Goal: Navigation & Orientation: Find specific page/section

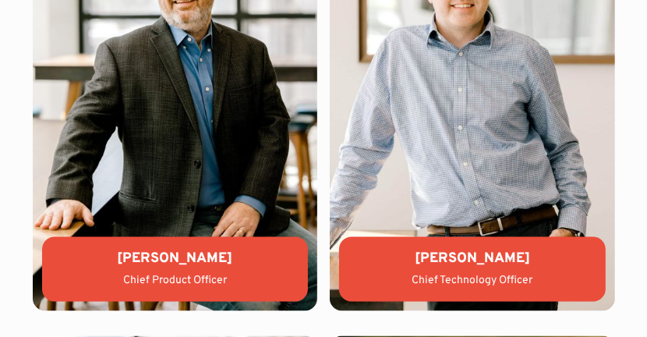
scroll to position [5218, 0]
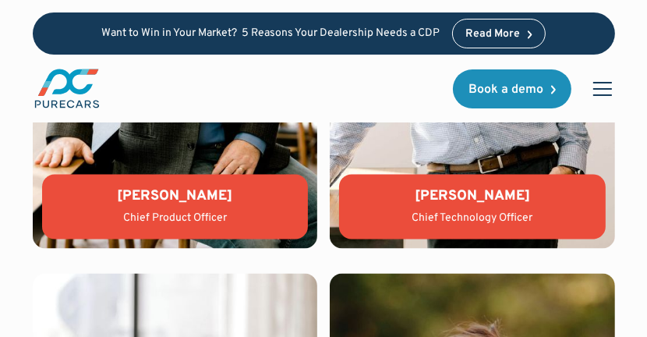
click at [601, 78] on div "menu" at bounding box center [601, 88] width 37 height 37
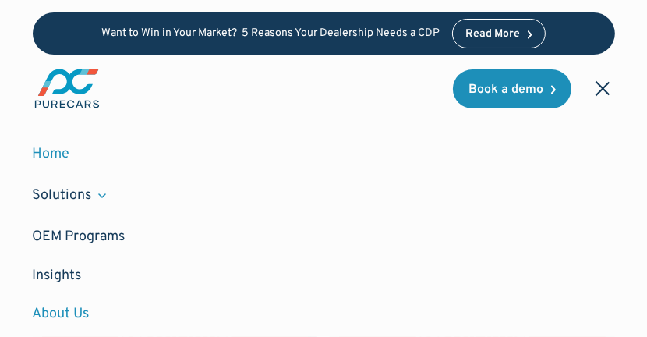
scroll to position [5063, 0]
click at [47, 150] on link "Home" at bounding box center [324, 154] width 582 height 38
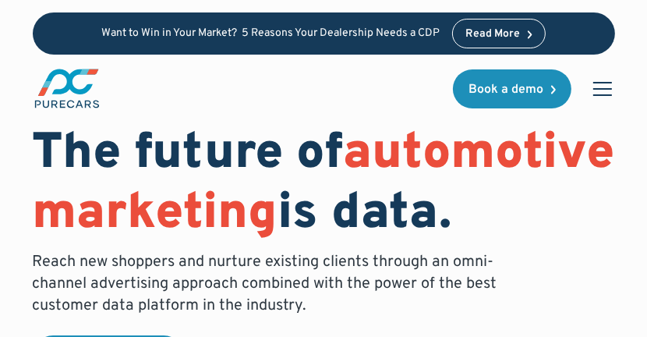
click at [597, 79] on div "menu" at bounding box center [601, 88] width 37 height 37
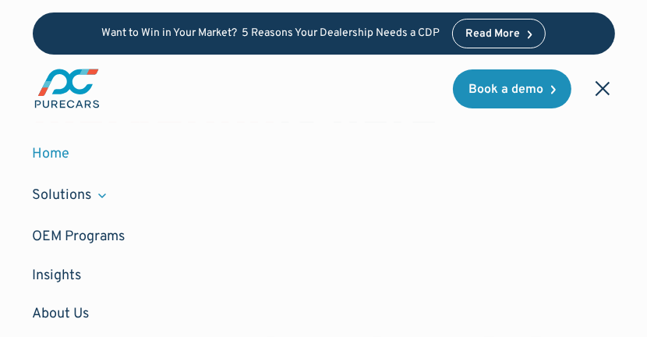
scroll to position [155, 0]
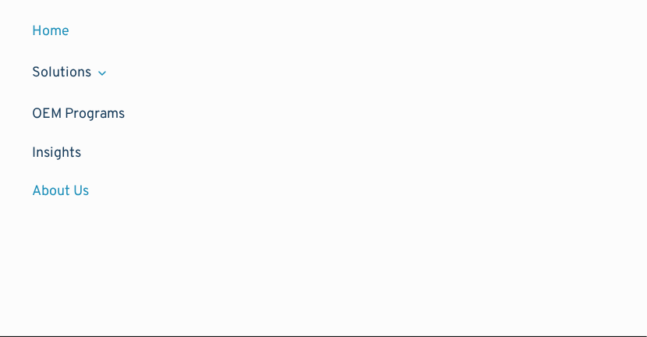
click at [59, 186] on link "About Us" at bounding box center [324, 191] width 582 height 38
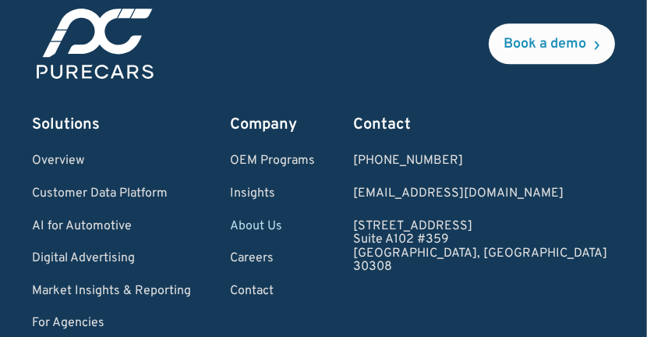
scroll to position [6465, 0]
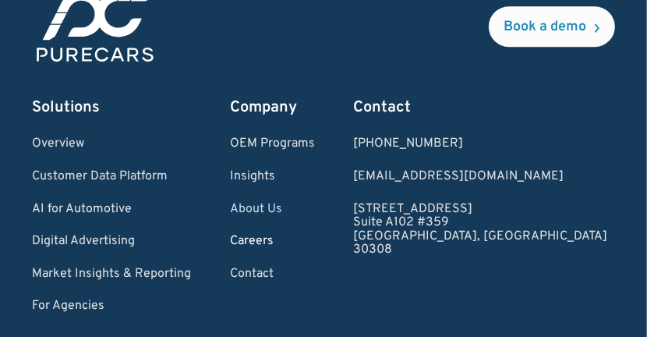
click at [292, 243] on link "Careers" at bounding box center [272, 241] width 85 height 14
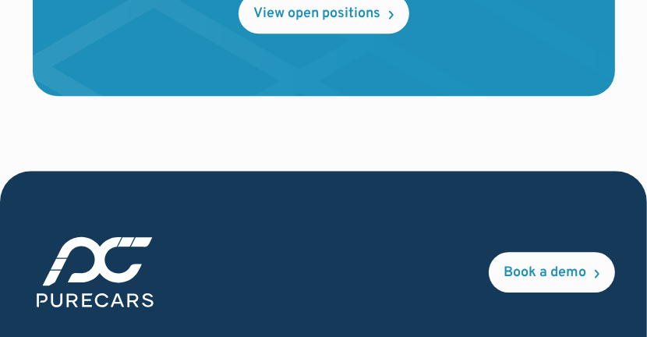
scroll to position [2804, 0]
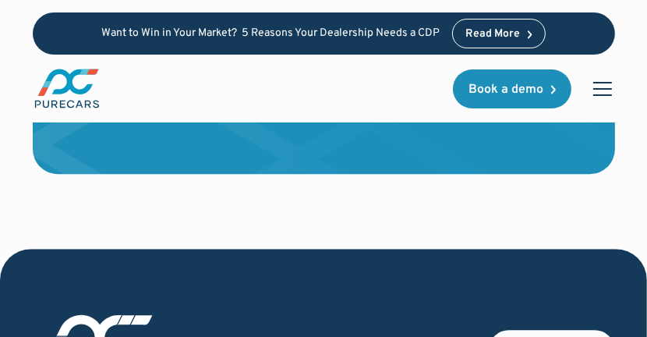
click at [318, 99] on div "View open positions" at bounding box center [317, 92] width 127 height 14
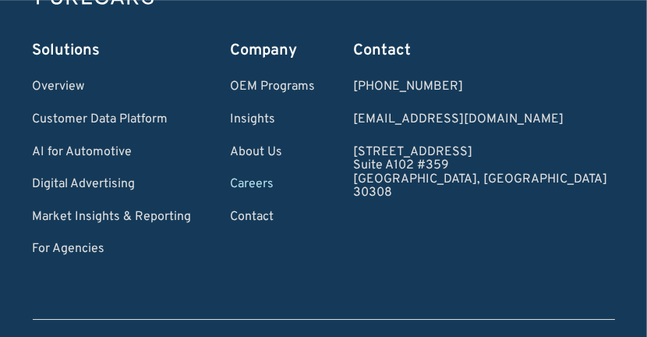
scroll to position [3194, 0]
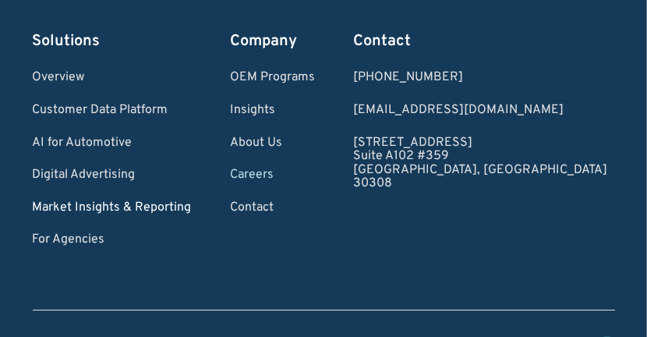
click at [93, 215] on link "Market Insights & Reporting" at bounding box center [112, 208] width 159 height 14
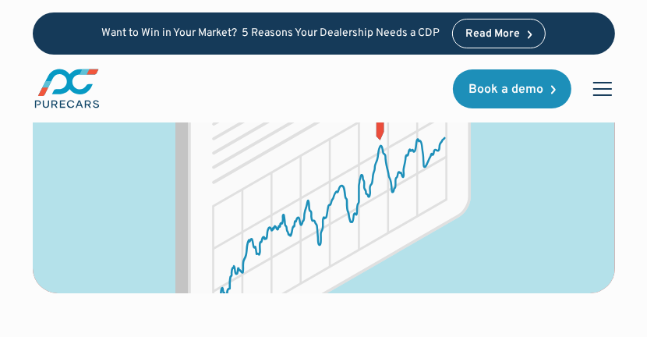
scroll to position [4129, 0]
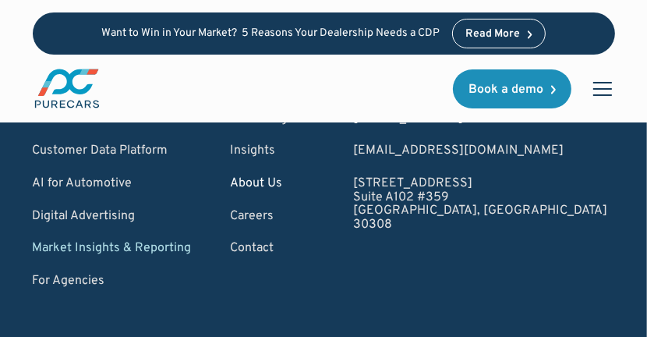
click at [292, 182] on link "About Us" at bounding box center [272, 184] width 85 height 14
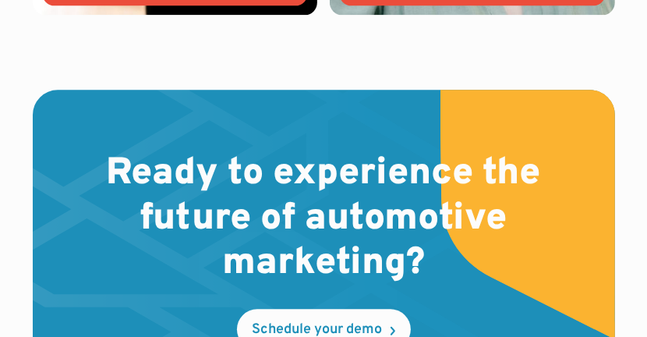
scroll to position [5920, 0]
